Goal: Information Seeking & Learning: Find specific fact

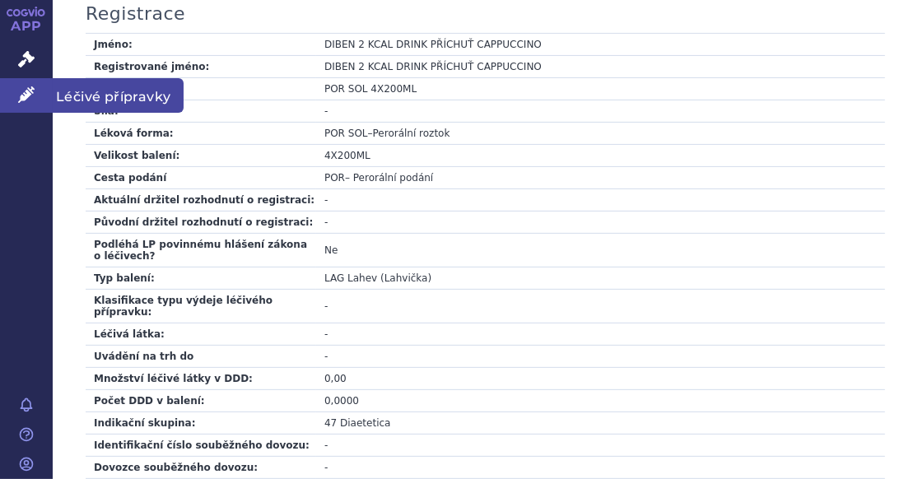
scroll to position [247, 0]
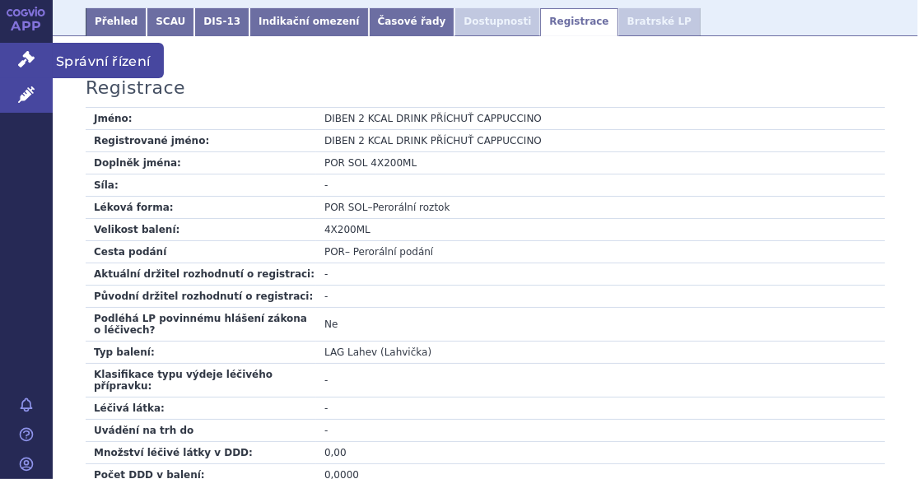
drag, startPoint x: 21, startPoint y: 64, endPoint x: 29, endPoint y: 63, distance: 8.4
click at [21, 63] on icon at bounding box center [26, 59] width 16 height 16
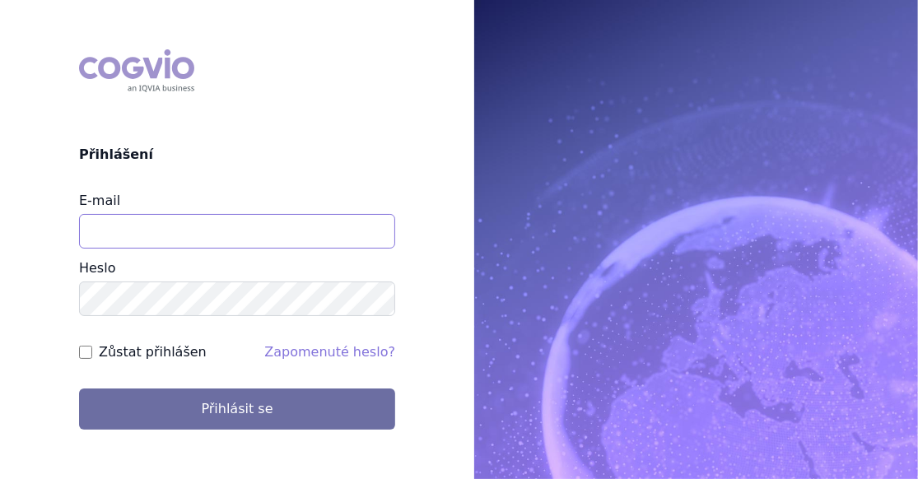
click at [193, 221] on input "E-mail" at bounding box center [237, 231] width 316 height 35
type input "lenka.cerna@danone.com"
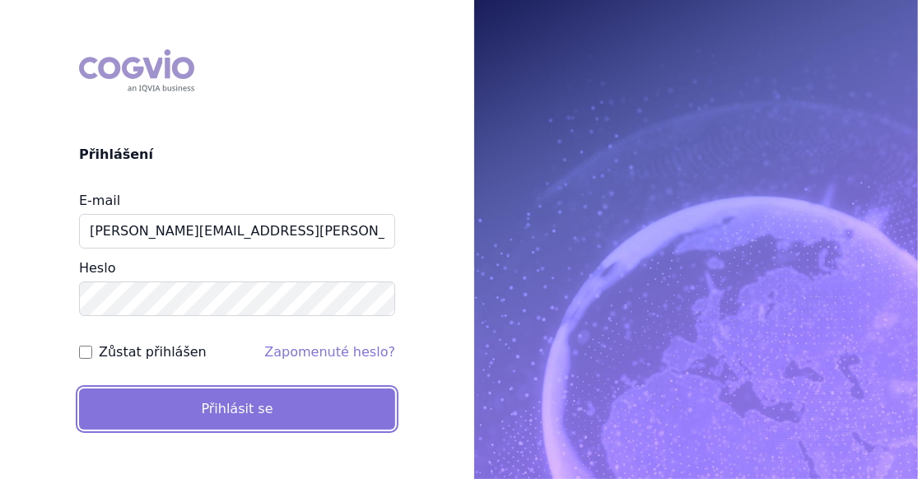
click at [250, 416] on button "Přihlásit se" at bounding box center [237, 408] width 316 height 41
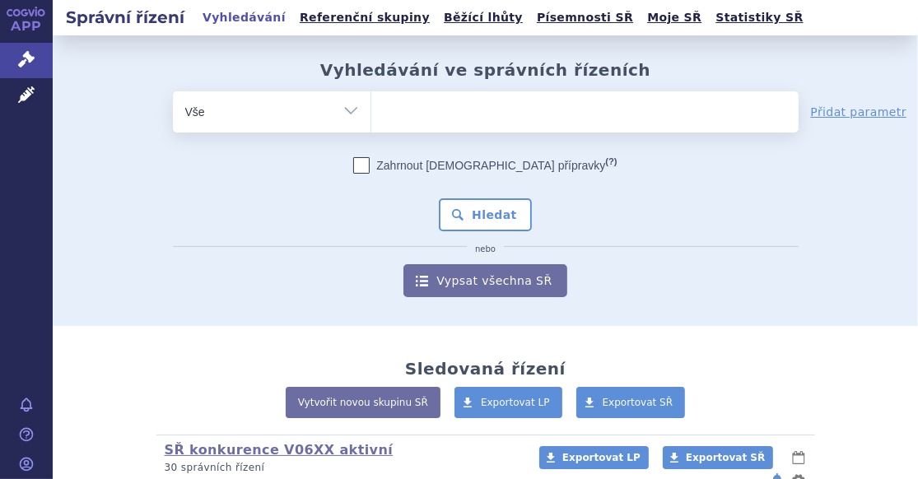
scroll to position [247, 0]
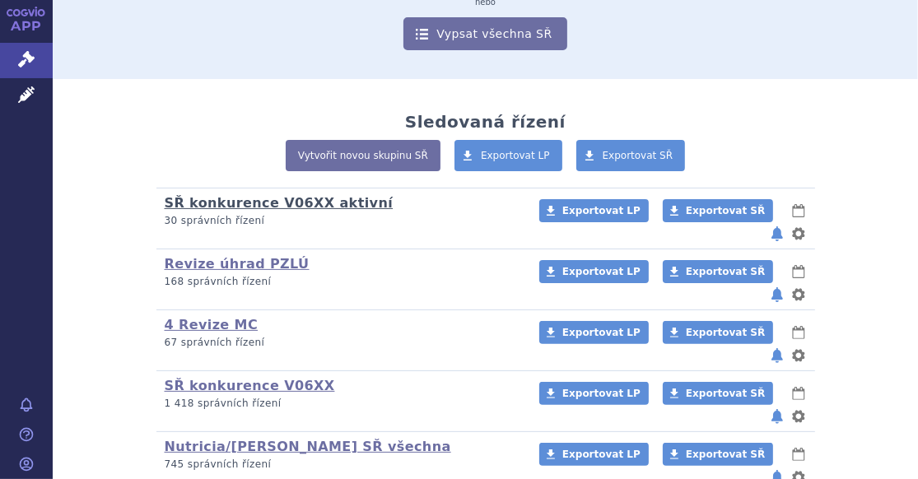
click at [241, 202] on link "SŘ konkurence V06XX aktivní" at bounding box center [279, 203] width 229 height 16
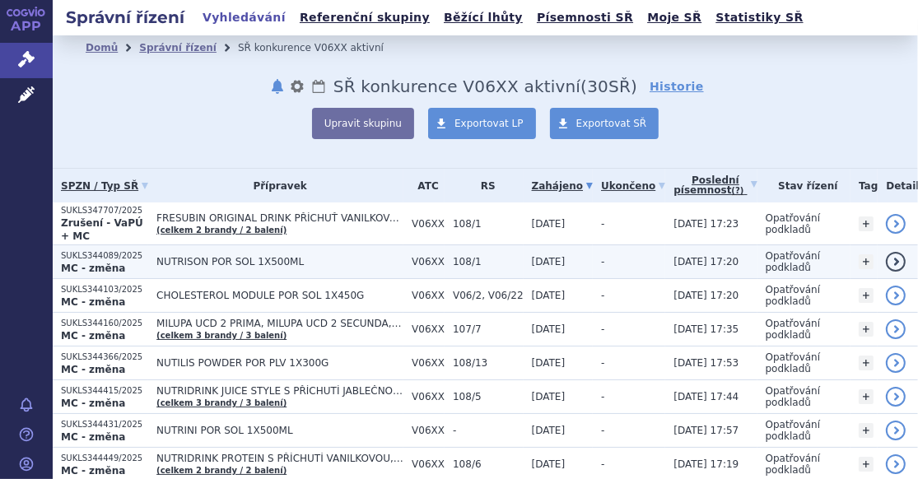
click at [244, 256] on span "NUTRISON POR SOL 1X500ML" at bounding box center [279, 262] width 247 height 12
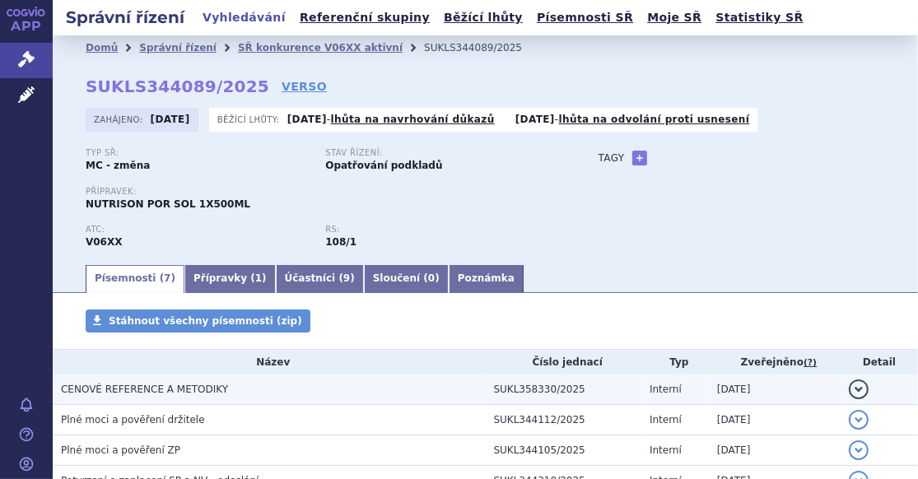
click at [191, 389] on span "CENOVÉ REFERENCE A METODIKY" at bounding box center [144, 390] width 167 height 12
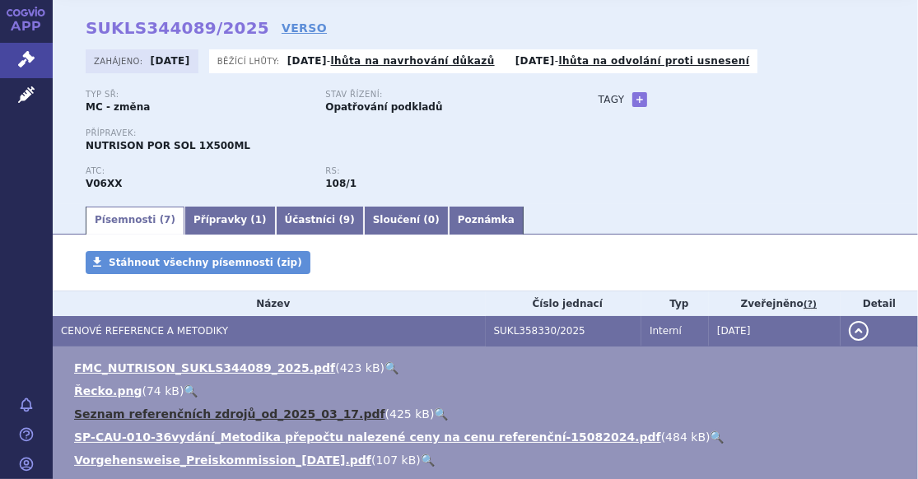
scroll to position [82, 0]
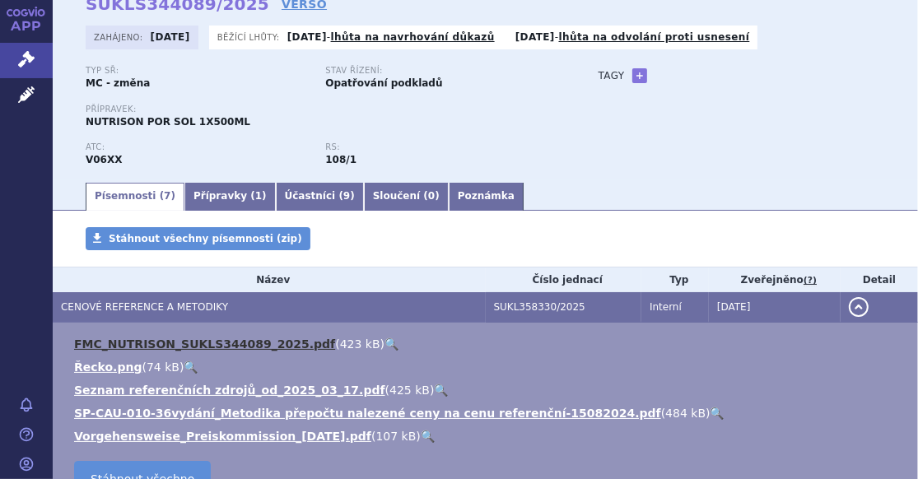
click at [193, 346] on link "FMC_NUTRISON_SUKLS344089_2025.pdf" at bounding box center [204, 343] width 261 height 13
click at [194, 340] on link "FMC_NUTRISON_SUKLS344089_2025.pdf" at bounding box center [204, 343] width 261 height 13
click at [384, 338] on link "🔍" at bounding box center [391, 343] width 14 height 13
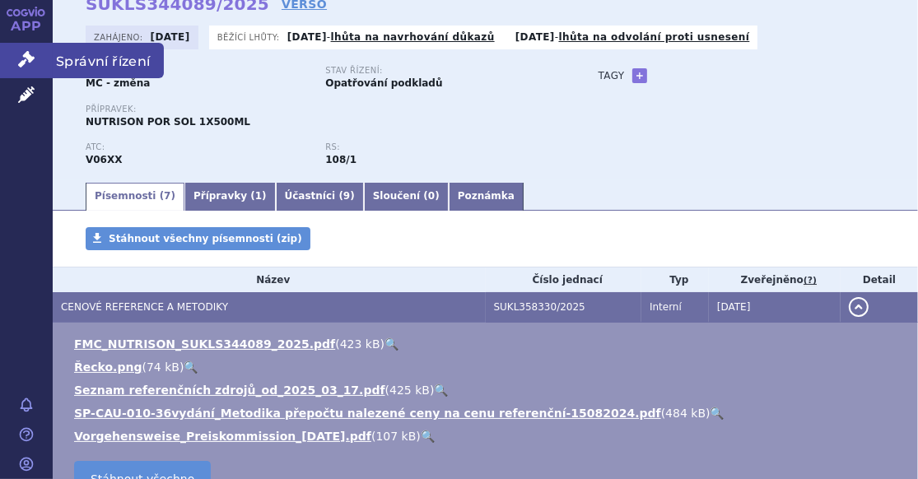
click at [45, 63] on link "Správní řízení" at bounding box center [26, 60] width 53 height 35
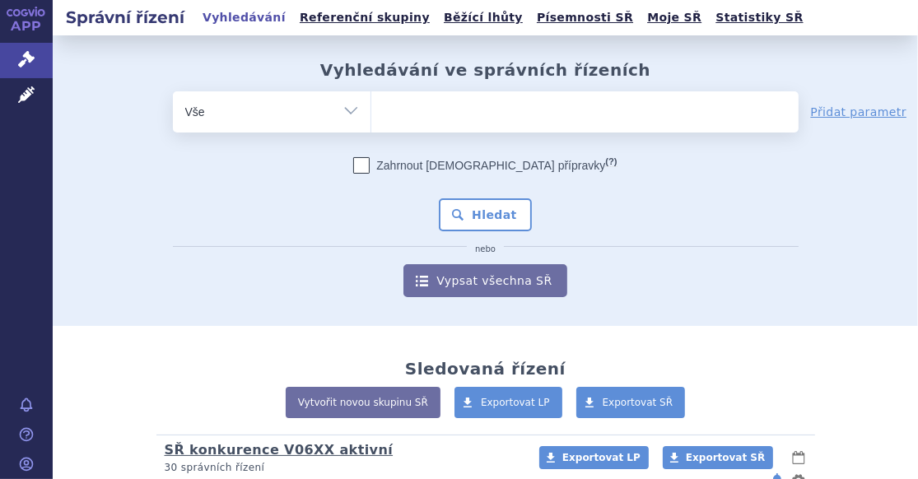
scroll to position [165, 0]
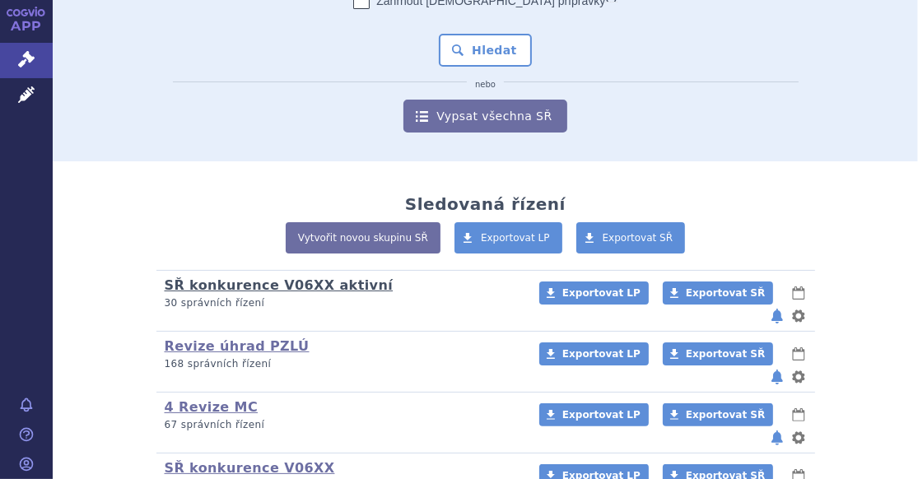
click at [270, 283] on link "SŘ konkurence V06XX aktivní" at bounding box center [279, 285] width 229 height 16
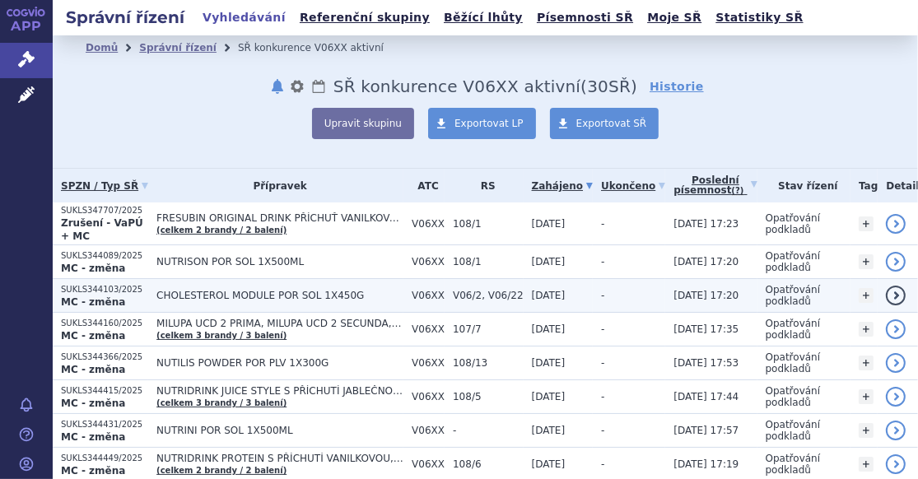
click at [267, 290] on span "CHOLESTEROL MODULE POR SOL 1X450G" at bounding box center [279, 296] width 247 height 12
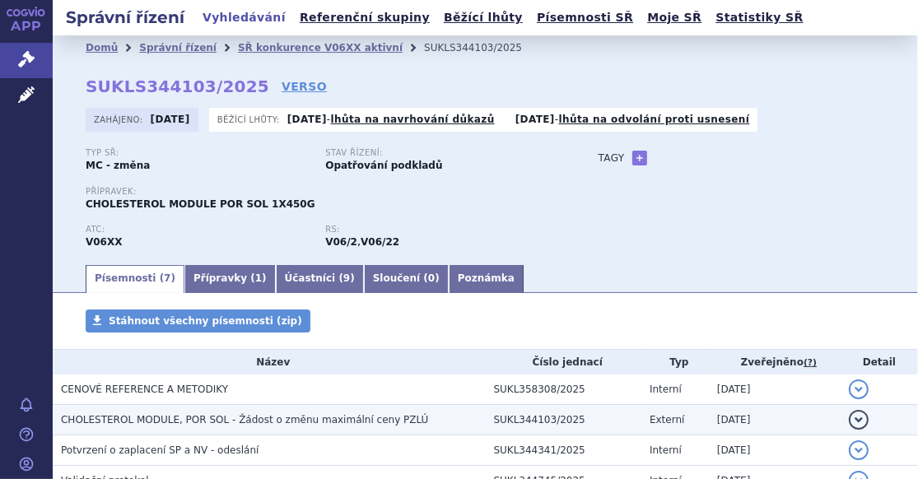
scroll to position [165, 0]
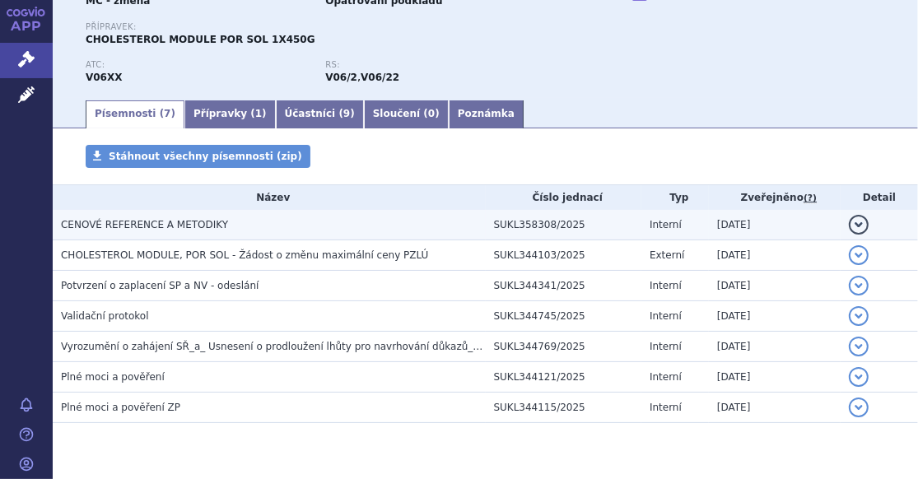
click at [157, 221] on span "CENOVÉ REFERENCE A METODIKY" at bounding box center [144, 225] width 167 height 12
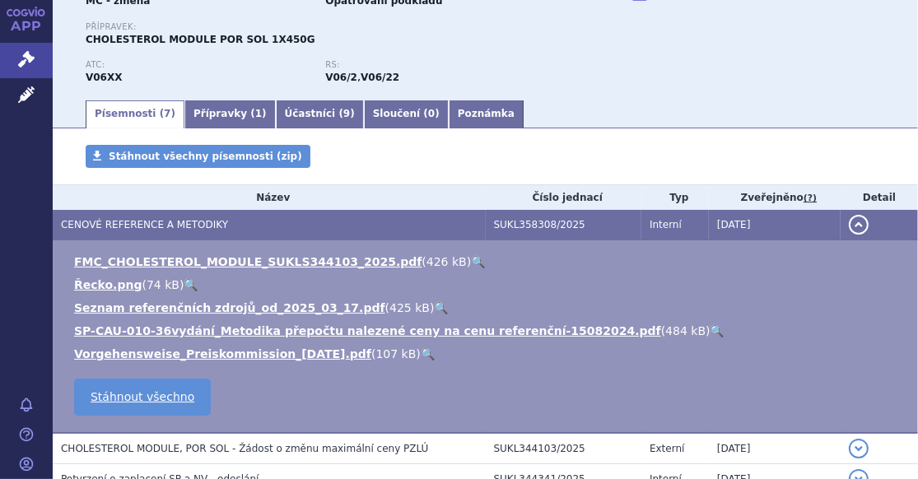
click at [471, 259] on link "🔍" at bounding box center [478, 261] width 14 height 13
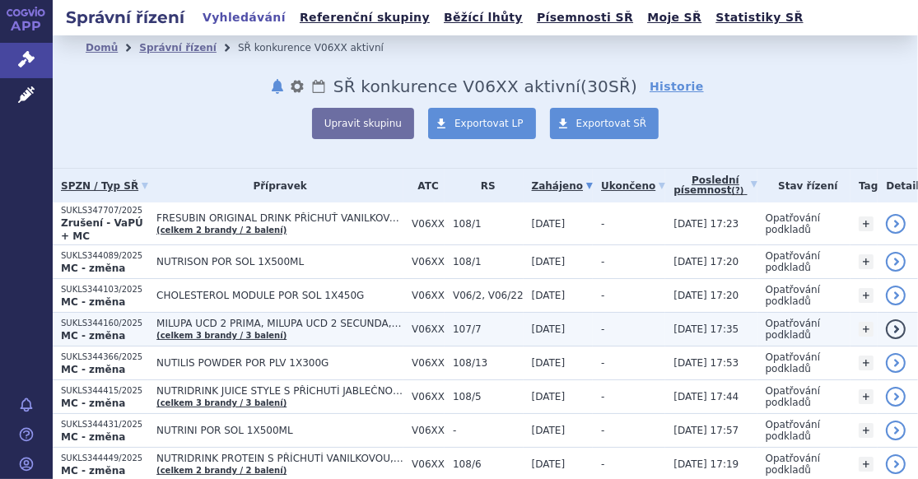
click at [122, 329] on p "MC - změna" at bounding box center [104, 335] width 87 height 13
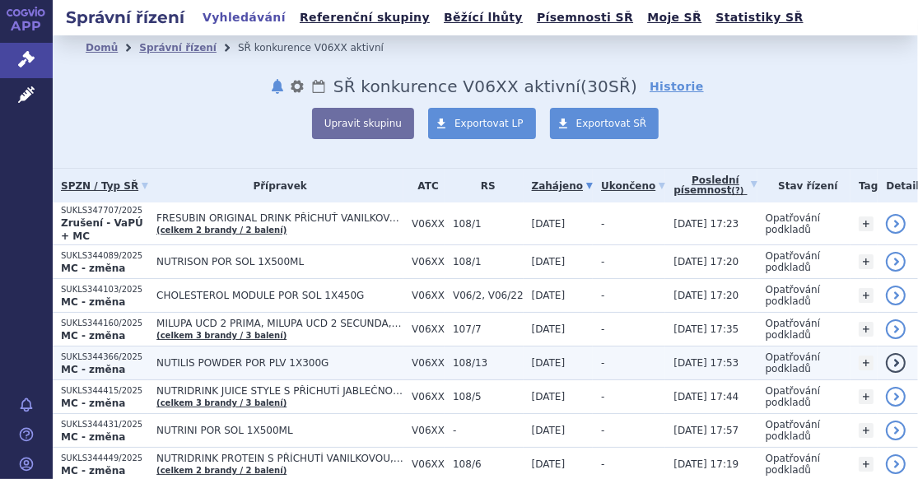
click at [207, 352] on td "NUTILIS POWDER POR PLV 1X300G" at bounding box center [275, 364] width 255 height 34
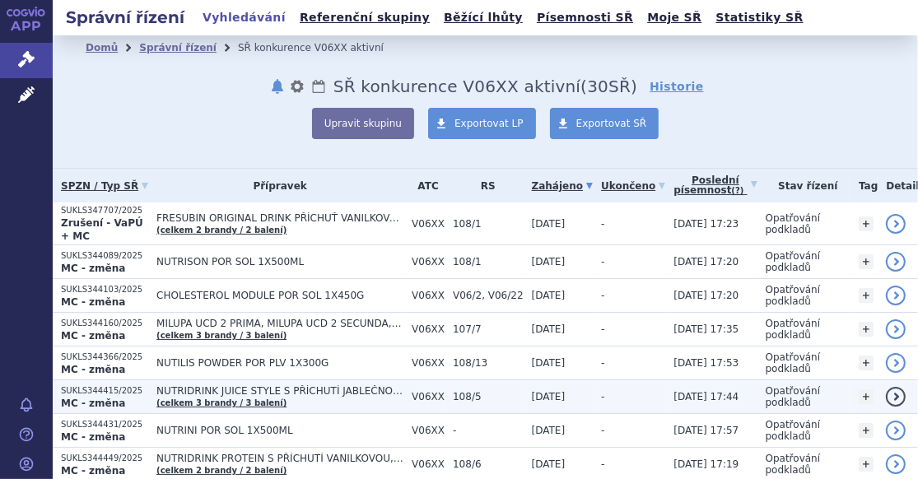
click at [132, 397] on p "MC - změna" at bounding box center [104, 403] width 87 height 13
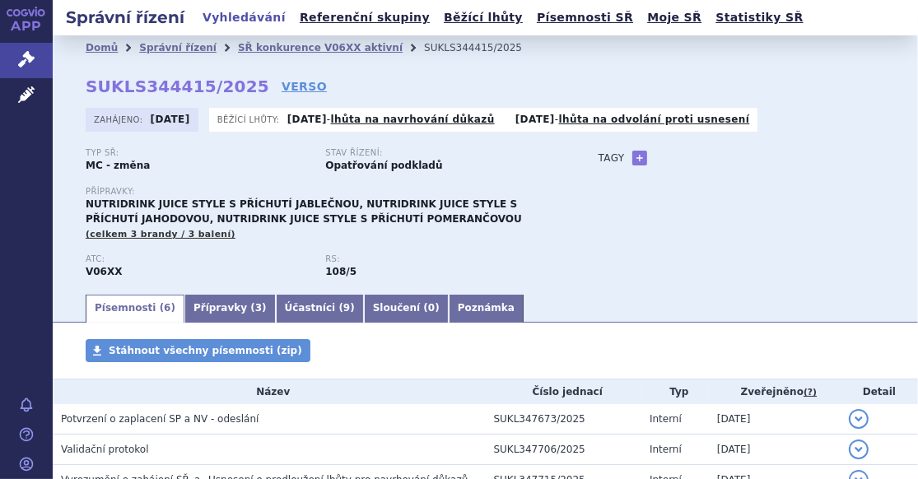
scroll to position [165, 0]
